Goal: Task Accomplishment & Management: Complete application form

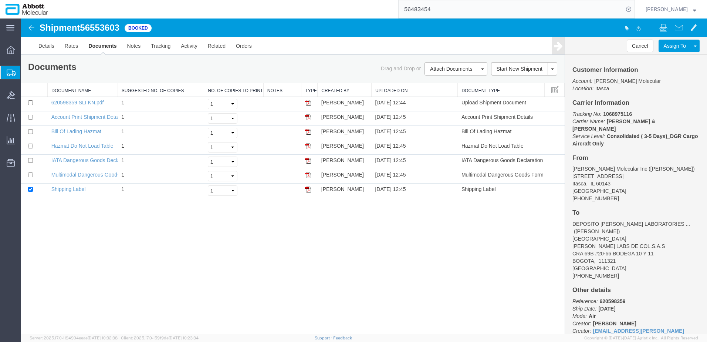
click at [0, 0] on span "Create from Template" at bounding box center [0, 0] width 0 height 0
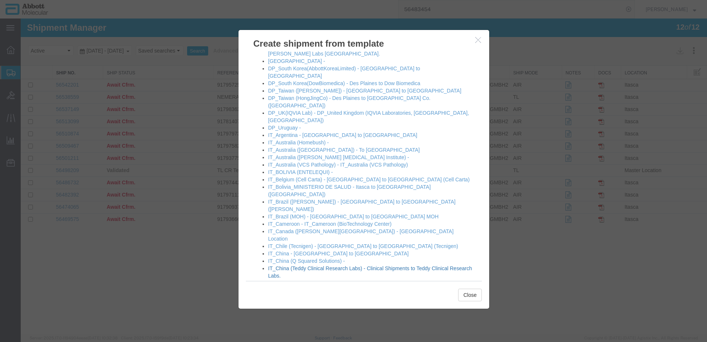
scroll to position [296, 0]
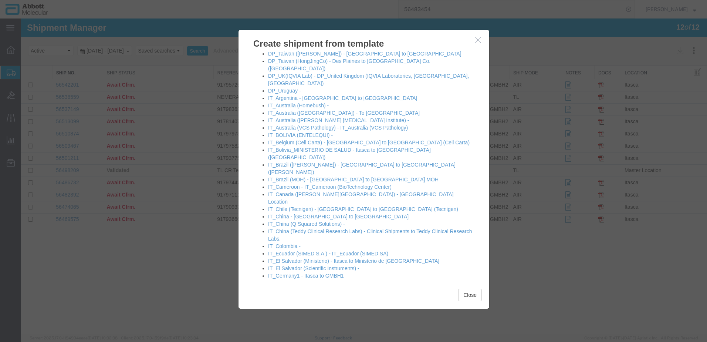
click at [300, 280] on link "IT_Germany2 - Itasca to GMBH2" at bounding box center [306, 283] width 76 height 6
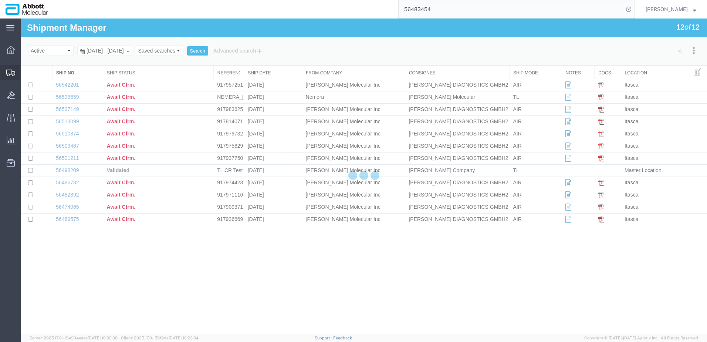
select select "48454"
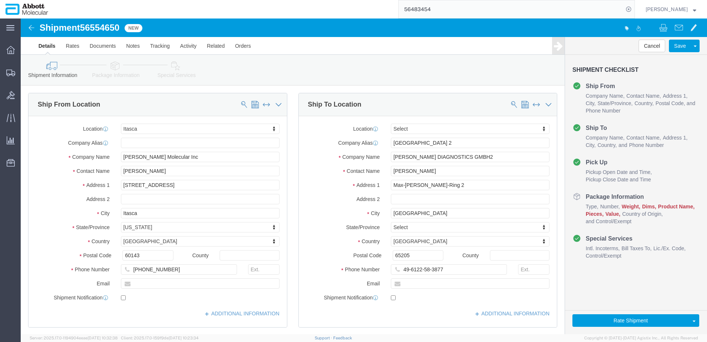
scroll to position [462, 0]
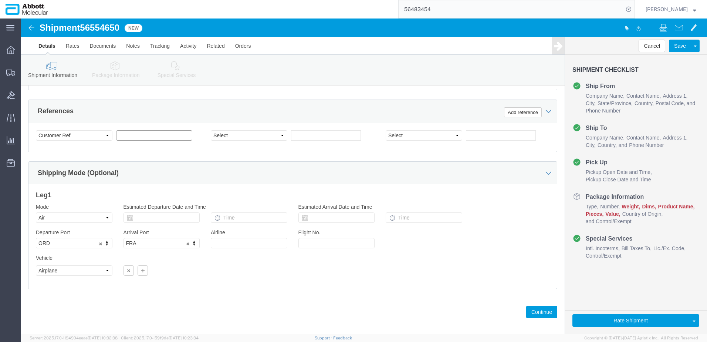
click input "text"
paste input "917978396"
type input "917978396"
click button "Continue"
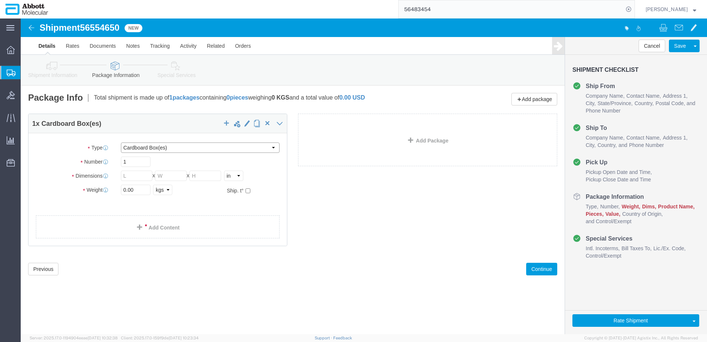
click select "Select Box (B) Box (C) Box (D) Cardboard Box(es) Crate (Instrument) Crate(s) En…"
select select "PSNS"
click select "Select Box (B) Box (C) Box (D) Cardboard Box(es) Crate (Instrument) Crate(s) En…"
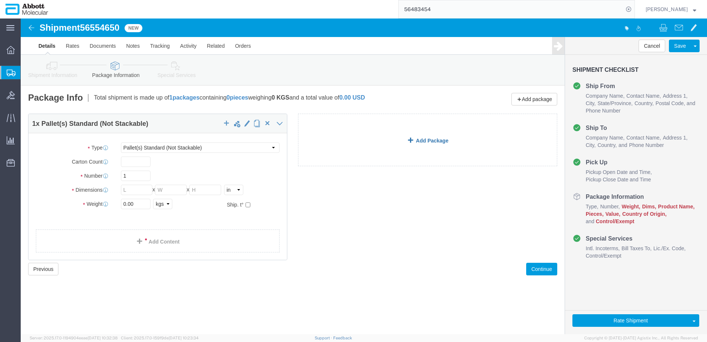
click link "Add Package"
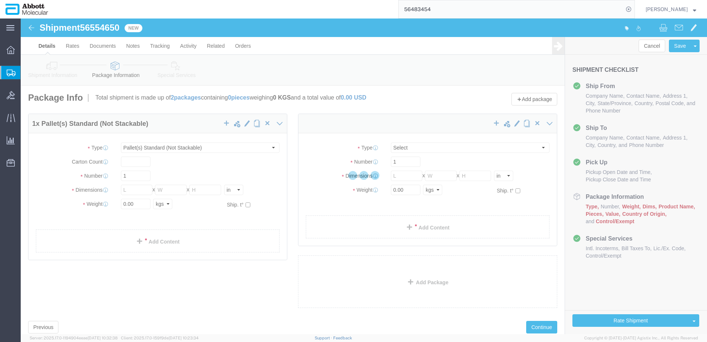
select select "PSNS"
select select "CBOX"
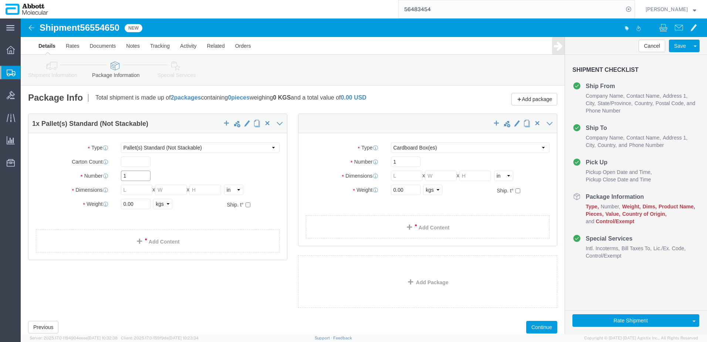
drag, startPoint x: 132, startPoint y: 176, endPoint x: 56, endPoint y: 157, distance: 78.4
click div "Number 1"
type input "20"
type input "48"
type input "40"
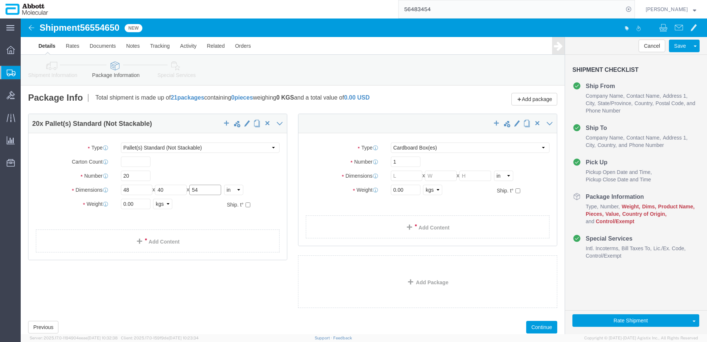
type input "54"
click input "checkbox"
checkbox input "true"
type input "AMBIENT"
click select "Select Box (B) Box (C) Box (D) Cardboard Box(es) Crate (Instrument) Crate(s) En…"
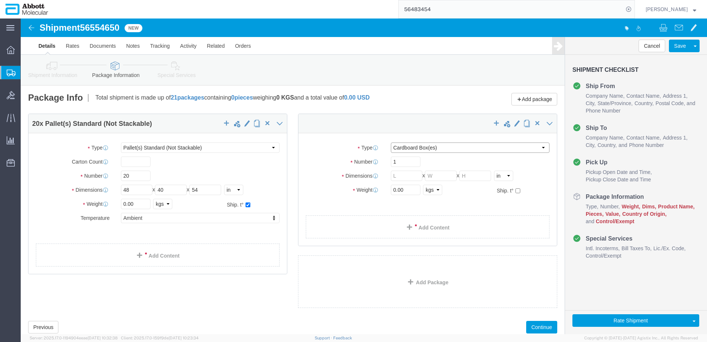
select select "PSNS"
click select "Select Box (B) Box (C) Box (D) Cardboard Box(es) Crate (Instrument) Crate(s) En…"
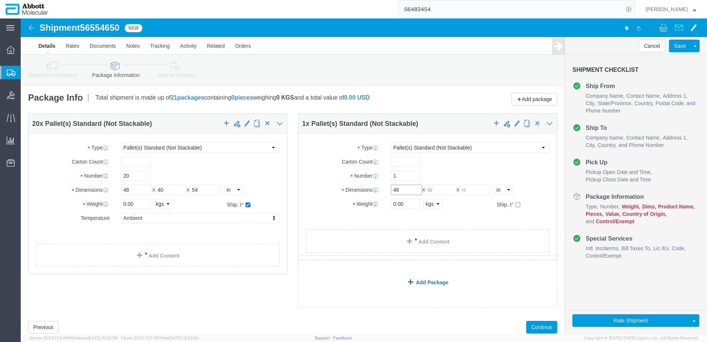
type input "48"
type input "40"
type input "44"
click input "checkbox"
checkbox input "true"
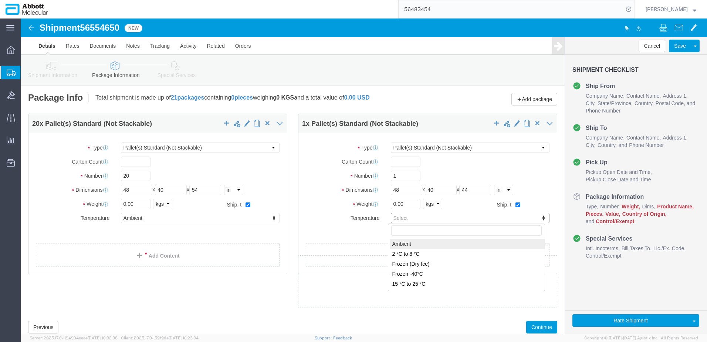
type input "AMBIENT"
drag, startPoint x: 114, startPoint y: 187, endPoint x: 97, endPoint y: 185, distance: 17.9
click div "0.00 Select kgs lbs"
click input "3300"
type input "3200"
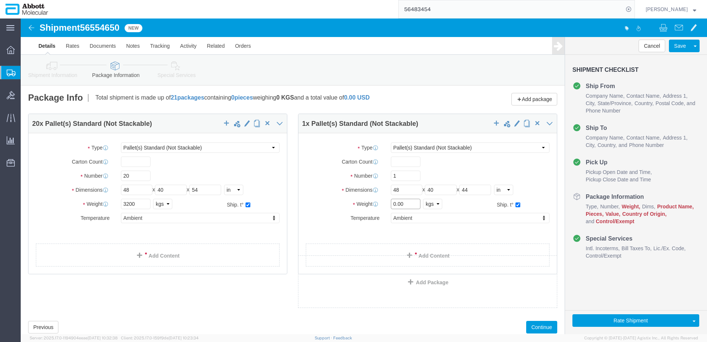
click input "0.00"
drag, startPoint x: 387, startPoint y: 184, endPoint x: 347, endPoint y: 188, distance: 39.7
click div "Weight Total weight of packages in pounds or kilograms 0.00 Select kgs lbs Ship…"
type input "150"
click link "Add Content"
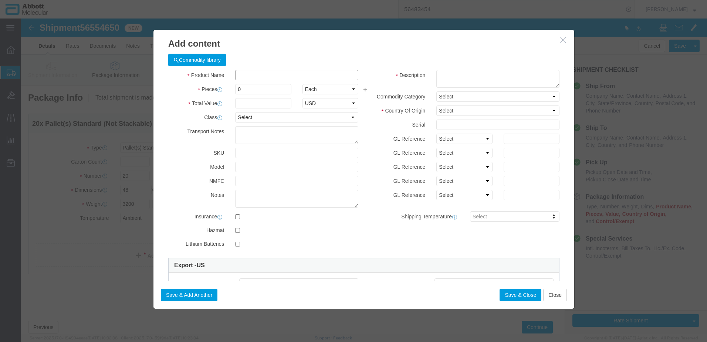
click input "text"
type input "04j7024"
click strong "04J7024"
checkbox input "true"
select select "USD"
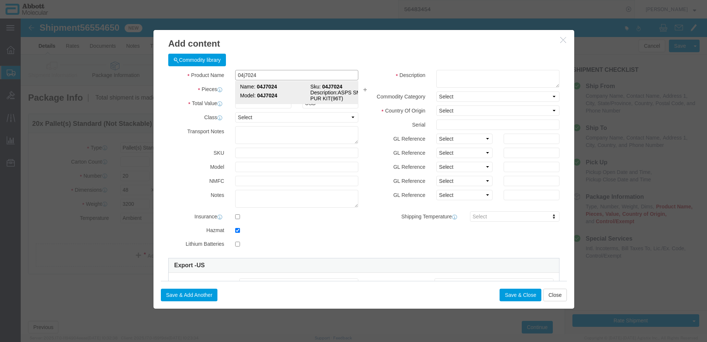
select select "US"
type input "CORROSIVE LIQUID, N.O.S. (GUANIDINE THIOCYANATE SOLUTION)"
type input "1760"
select select "8 Corrosive"
select select "II"
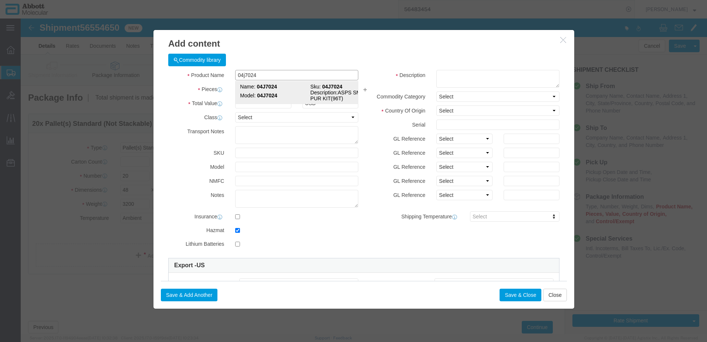
select select "BOXES"
select select "FIBERBOARD"
type input "[PERSON_NAME] Molecular"
type input "[PERSON_NAME]"
type input "[PHONE_NUMBER]"
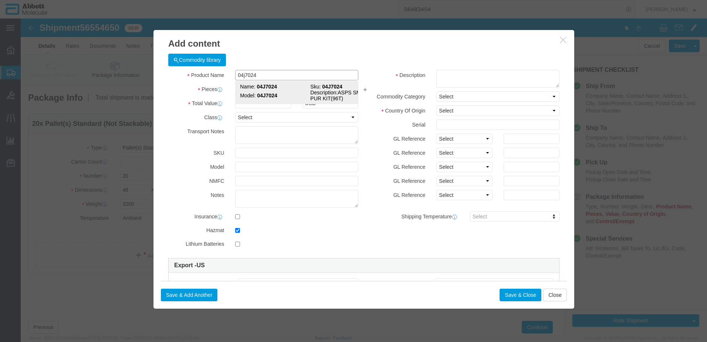
type input "3824999397"
select select "BIS"
checkbox input "false"
type input "04J7024"
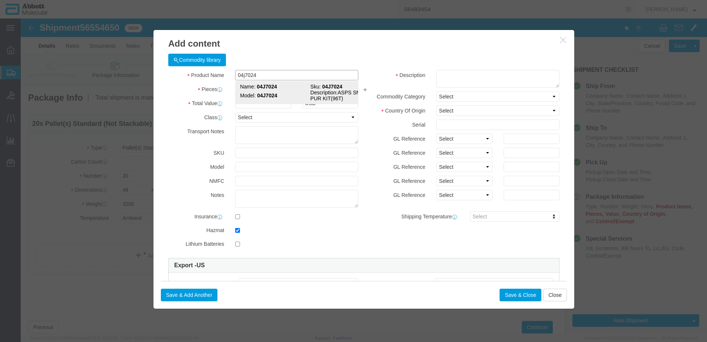
type input "04J7024"
type textarea "ASPS SMPL PUR KIT(96T)"
type input "04J7024"
select select "NLR"
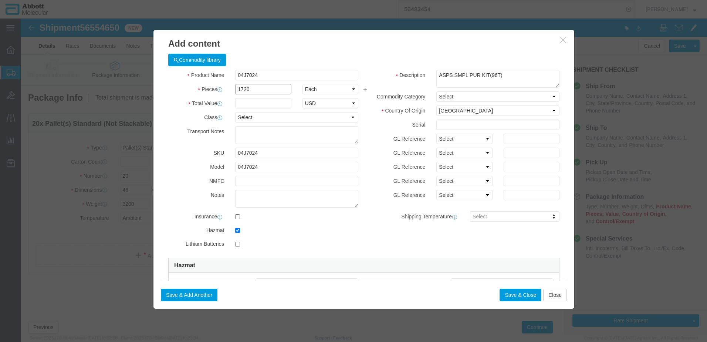
type input "1720"
type input "1"
select select "70"
click select "Select Account Type Activity ID Airline Appointment Number ASN Batch Number Bil…"
select select "BATCH_NUMBER"
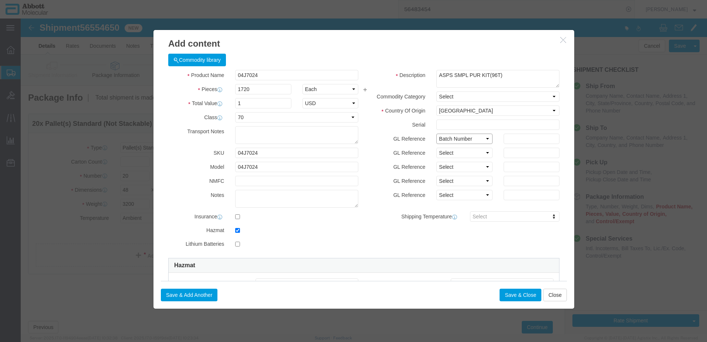
click select "Select Account Type Activity ID Airline Appointment Number ASN Batch Number Bil…"
type input "1005412"
select select "BATCH_NUMBER"
type input "10005413"
click input "1005412"
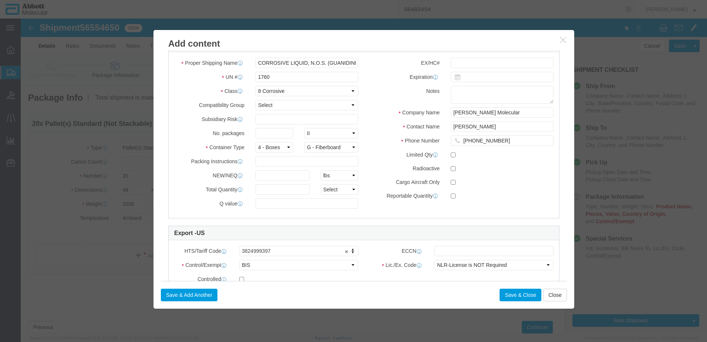
scroll to position [222, 0]
type input "10005412"
click input "text"
type input "1"
click input "text"
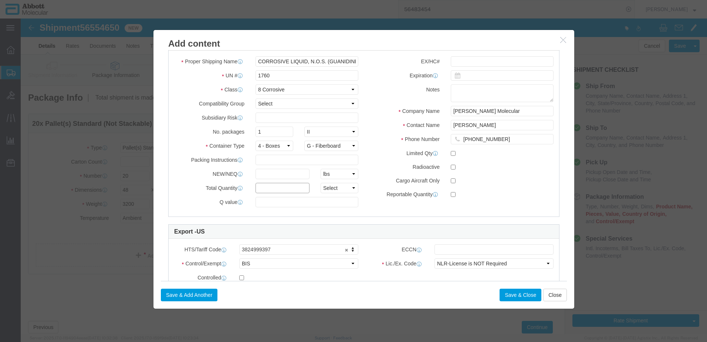
type input "1"
click select "Select curies gallons kgs lbs liters milliliters"
select select "LBS"
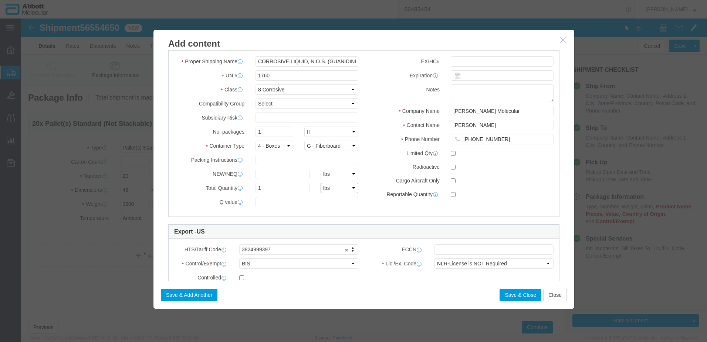
click select "Select curies gallons kgs lbs liters milliliters"
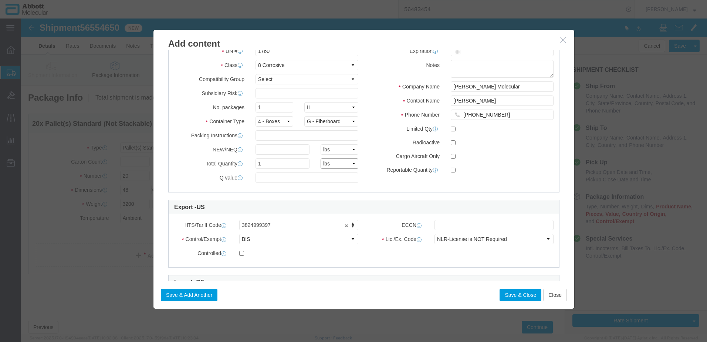
scroll to position [259, 0]
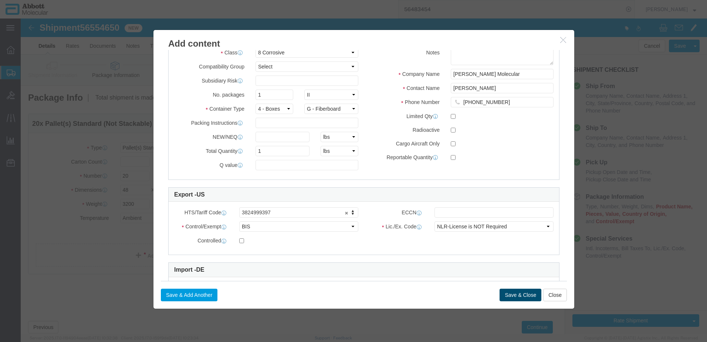
click button "Save & Close"
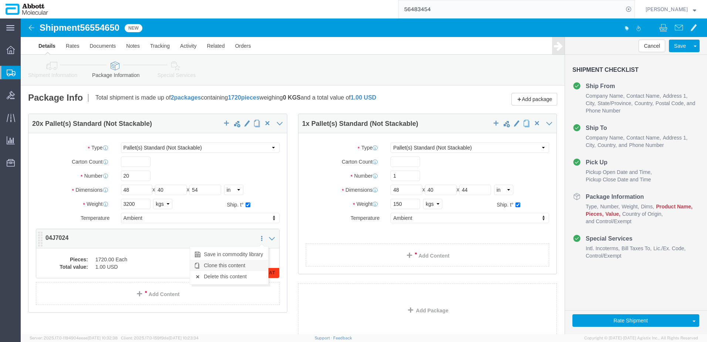
click link "Clone this content"
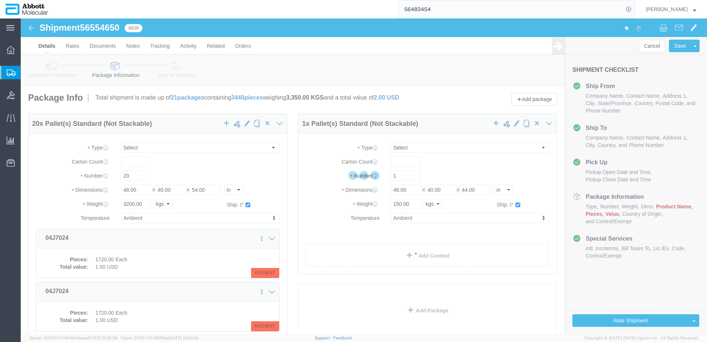
select select "PSNS"
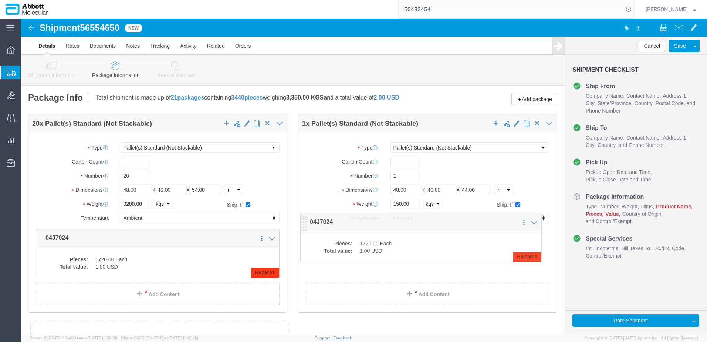
drag, startPoint x: 20, startPoint y: 218, endPoint x: 284, endPoint y: 202, distance: 265.0
click icon
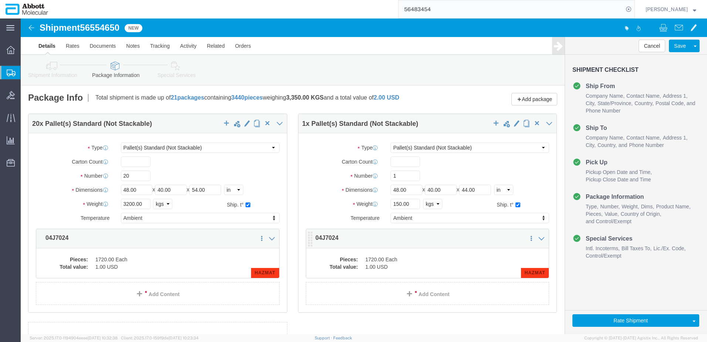
click dd "1720.00 Each"
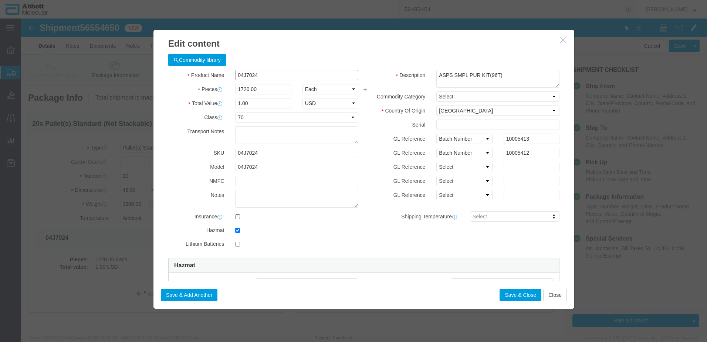
click input "04J7024"
type input "370"
type input "0.22"
type input "1"
select select "USD"
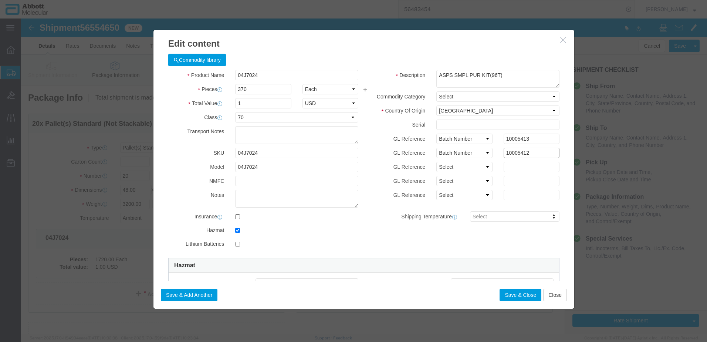
drag, startPoint x: 514, startPoint y: 132, endPoint x: 416, endPoint y: 138, distance: 97.8
click div "GL Reference Select Account Type Activity ID Airline Appointment Number ASN Bat…"
drag, startPoint x: 508, startPoint y: 121, endPoint x: 413, endPoint y: 128, distance: 95.3
click div "GL Reference Select Account Type Activity ID Airline Appointment Number ASN Bat…"
type input "10005414"
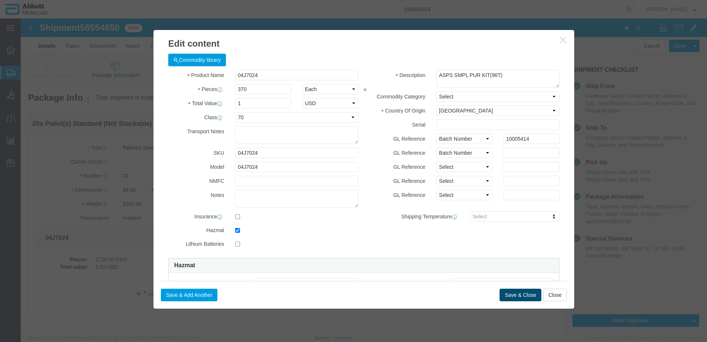
click button "Save & Close"
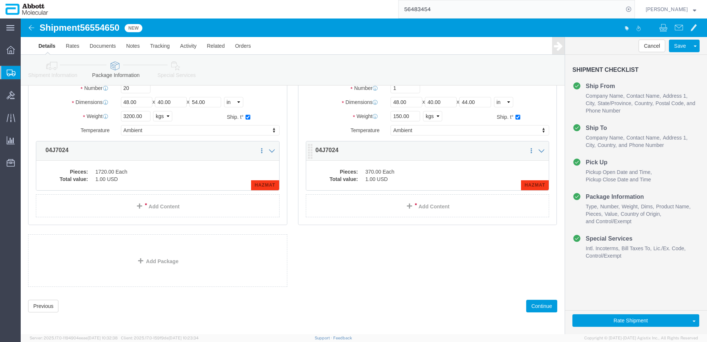
scroll to position [88, 0]
drag, startPoint x: 515, startPoint y: 291, endPoint x: 510, endPoint y: 289, distance: 5.0
click button "Continue"
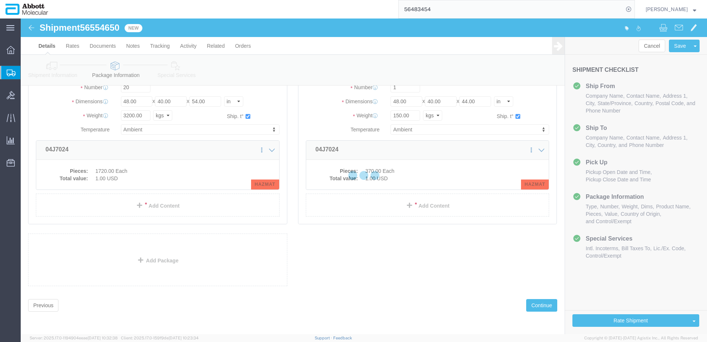
scroll to position [1113, 0]
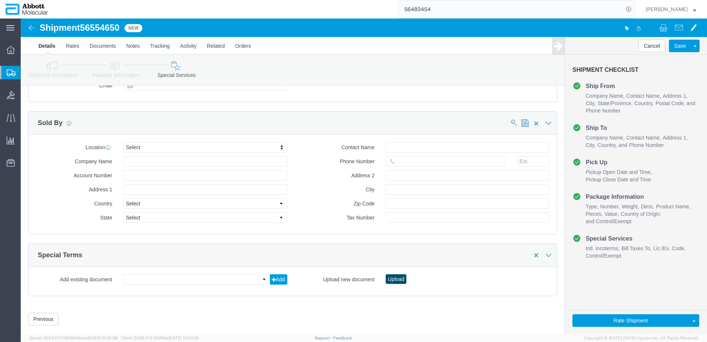
click button "Upload"
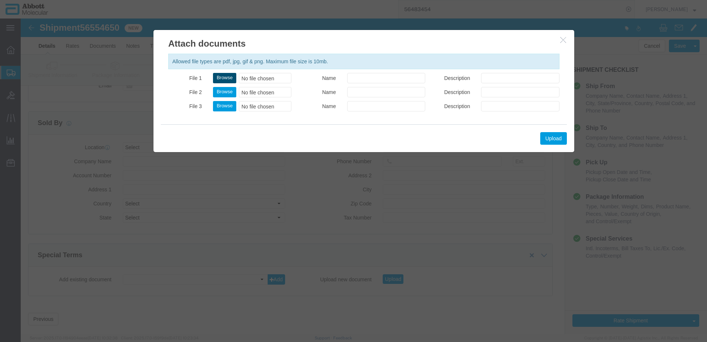
click button "Browse"
type input "C:\fakepath\917978396 SLI [PERSON_NAME].pdf"
click button "Upload"
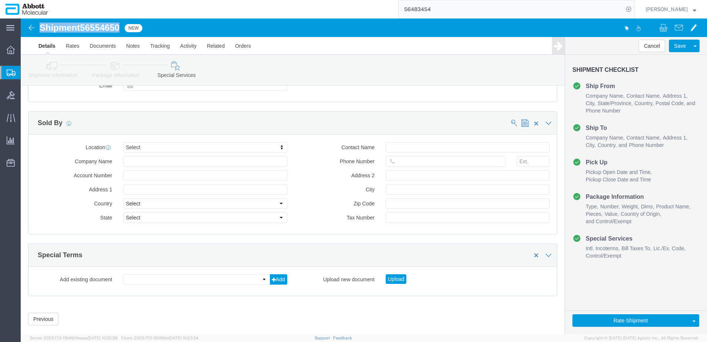
drag, startPoint x: 19, startPoint y: 11, endPoint x: 101, endPoint y: 11, distance: 81.7
click h1 "Shipment 56554650"
copy h1 "Shipment 56554650"
click button "Rate Shipment"
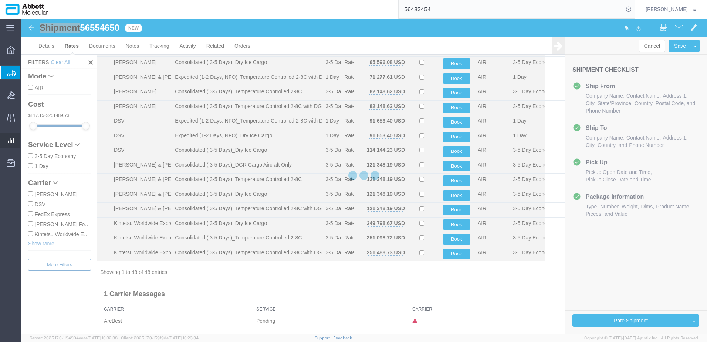
scroll to position [524, 0]
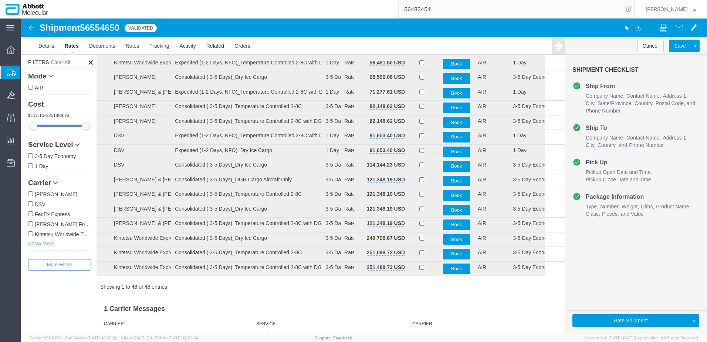
click at [37, 224] on label "[PERSON_NAME] Forwarding Worldwide" at bounding box center [59, 224] width 63 height 8
click at [33, 224] on input "[PERSON_NAME] Forwarding Worldwide" at bounding box center [30, 223] width 5 height 5
checkbox input "true"
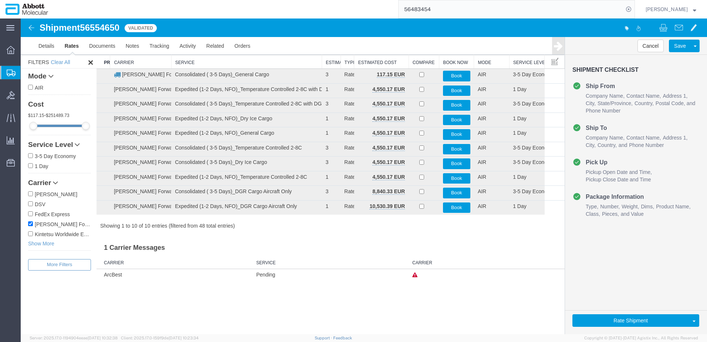
scroll to position [0, 0]
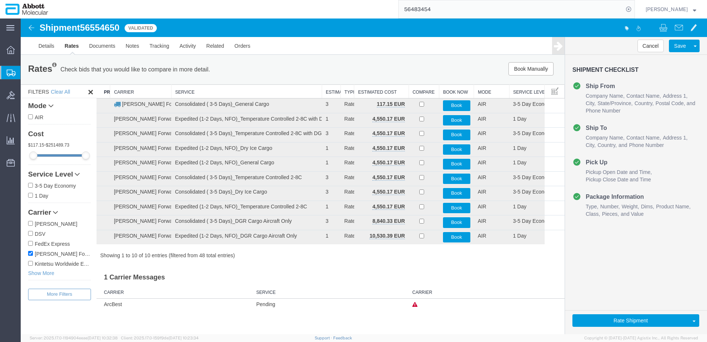
click at [195, 92] on th "Service" at bounding box center [246, 92] width 151 height 14
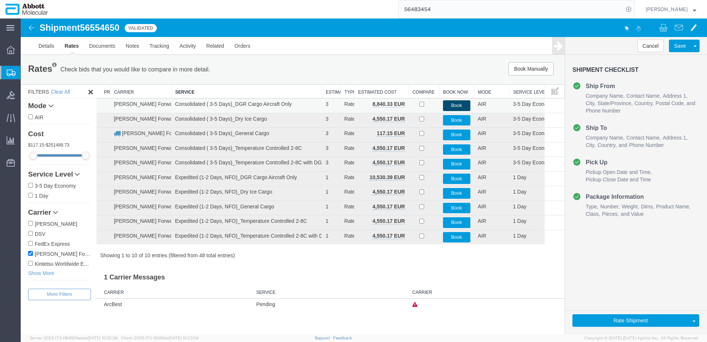
click at [451, 105] on button "Book" at bounding box center [456, 105] width 27 height 11
